Goal: Information Seeking & Learning: Understand process/instructions

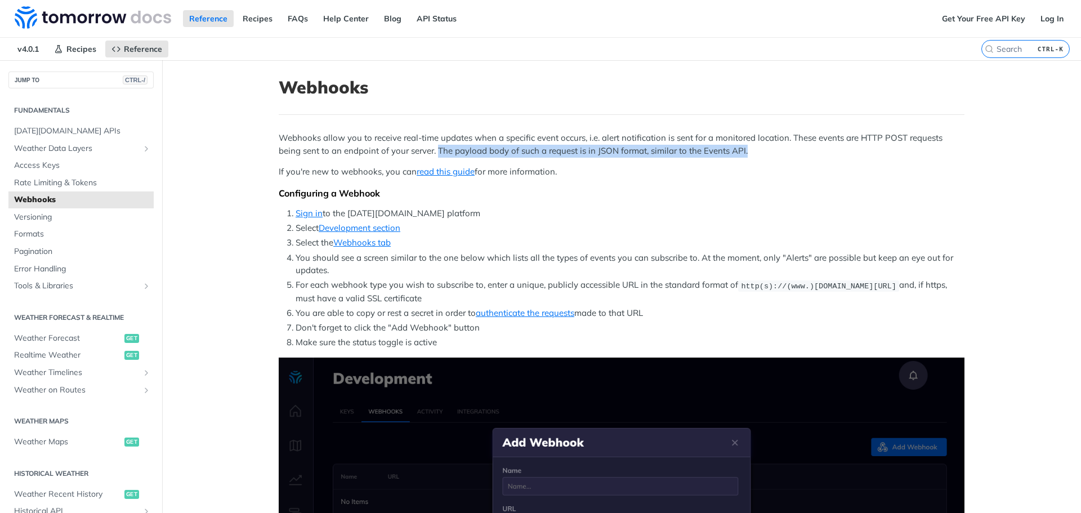
drag, startPoint x: 434, startPoint y: 149, endPoint x: 761, endPoint y: 154, distance: 327.0
click at [761, 154] on p "Webhooks allow you to receive real-time updates when a specific event occurs, i…" at bounding box center [622, 144] width 686 height 25
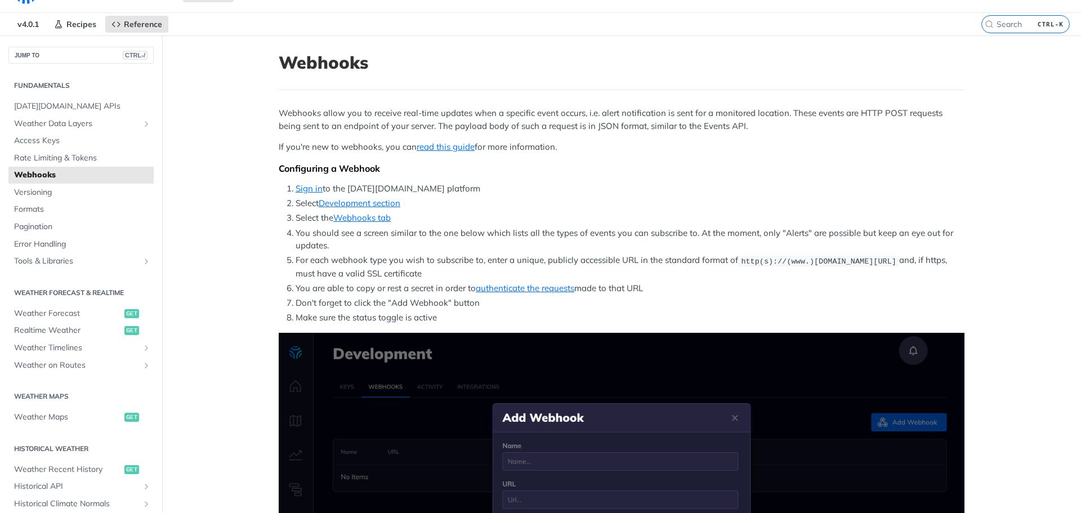
scroll to position [56, 0]
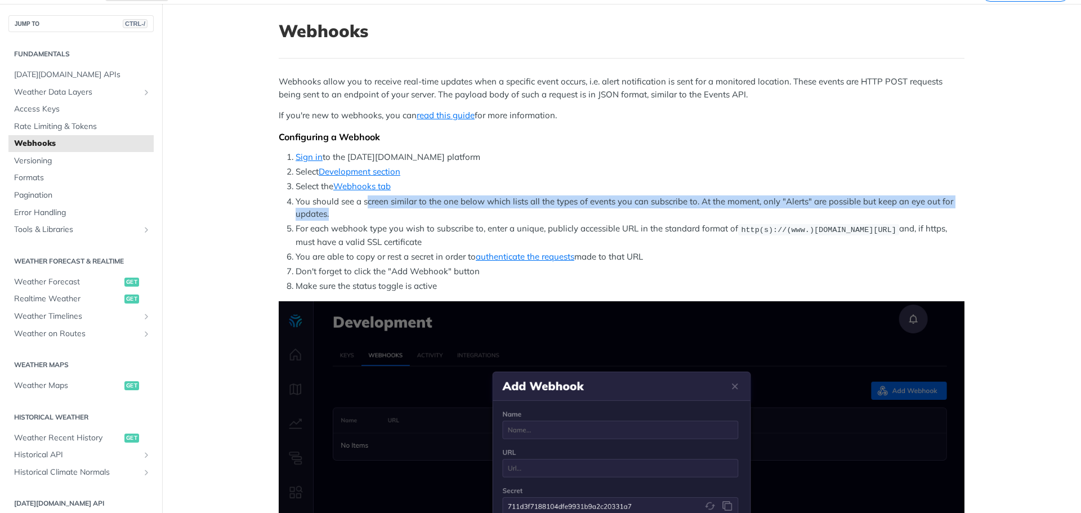
drag, startPoint x: 362, startPoint y: 204, endPoint x: 380, endPoint y: 215, distance: 21.4
click at [380, 215] on li "You should see a screen similar to the one below which lists all the types of e…" at bounding box center [629, 207] width 669 height 25
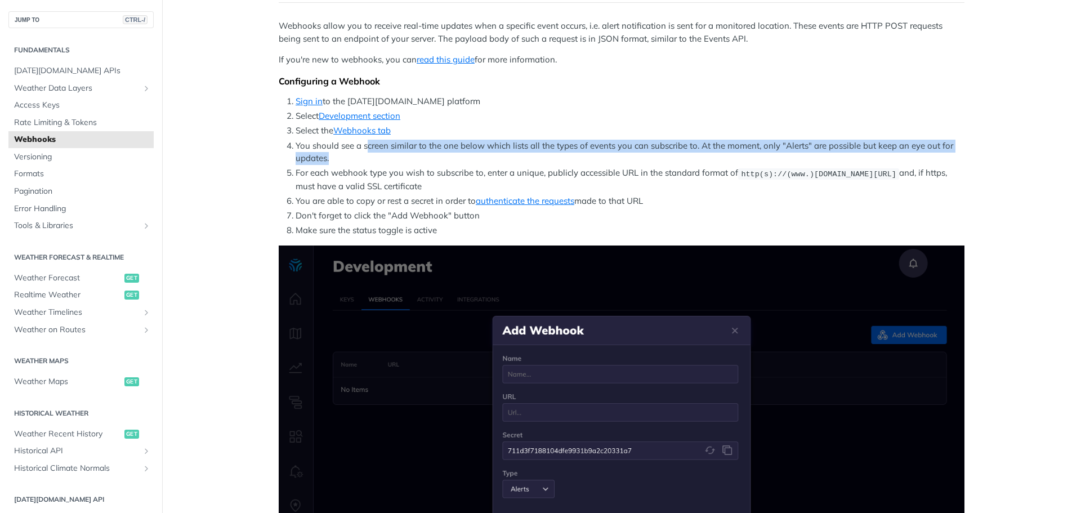
scroll to position [113, 0]
drag, startPoint x: 297, startPoint y: 174, endPoint x: 370, endPoint y: 189, distance: 74.7
click at [370, 189] on li "For each webhook type you wish to subscribe to, enter a unique, publicly access…" at bounding box center [629, 179] width 669 height 26
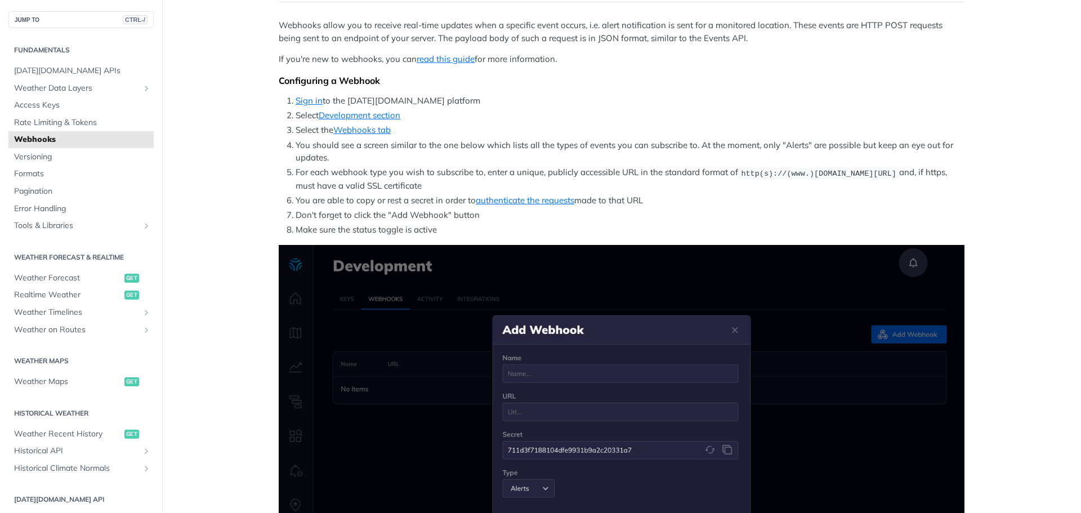
click at [367, 209] on li "Don't forget to click the "Add Webhook" button" at bounding box center [629, 215] width 669 height 13
drag, startPoint x: 288, startPoint y: 231, endPoint x: 450, endPoint y: 237, distance: 162.2
click at [450, 237] on div "Webhooks allow you to receive real-time updates when a specific event occurs, i…" at bounding box center [622, 517] width 686 height 997
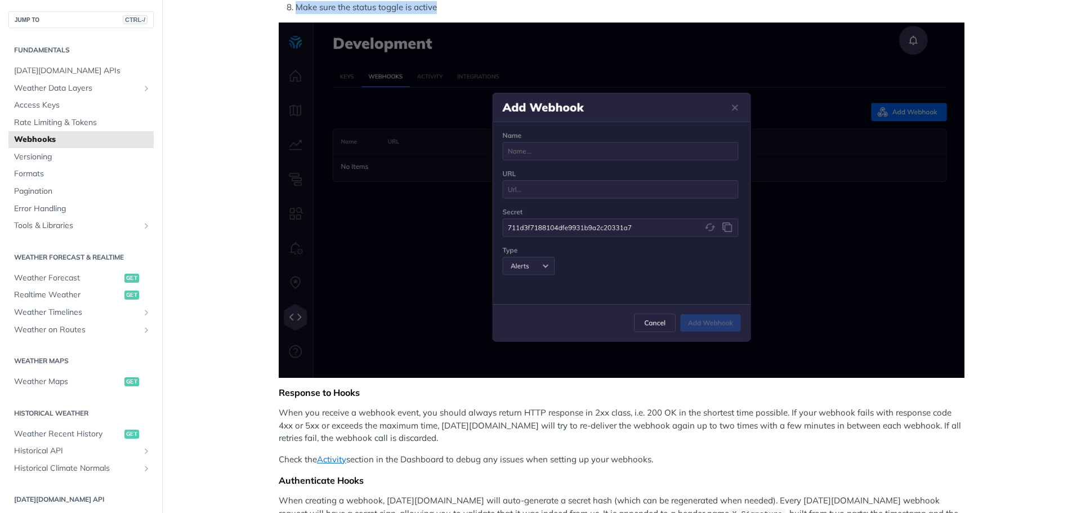
scroll to position [507, 0]
